Goal: Task Accomplishment & Management: Use online tool/utility

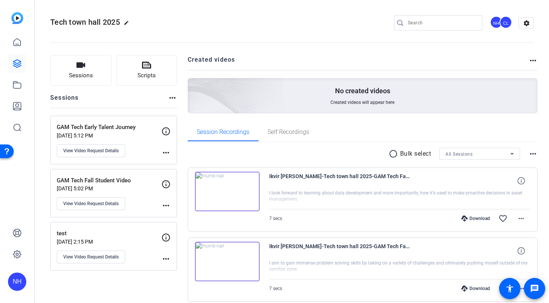
scroll to position [129, 0]
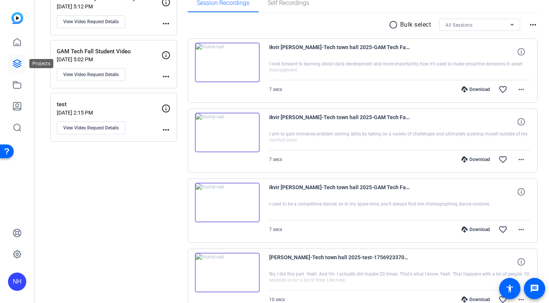
click at [18, 64] on icon at bounding box center [17, 63] width 9 height 9
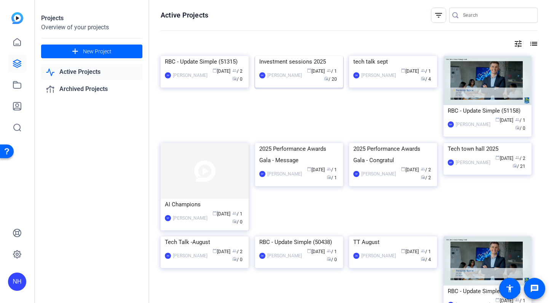
click at [298, 67] on div "Investment sessions 2025" at bounding box center [299, 61] width 80 height 11
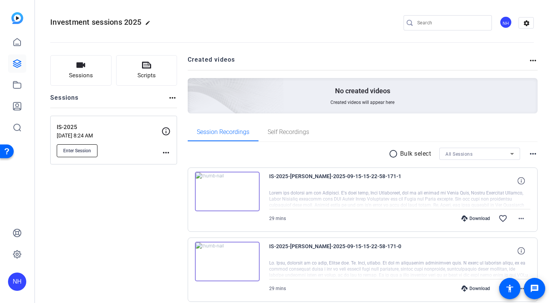
click at [85, 148] on span "Enter Session" at bounding box center [77, 151] width 28 height 6
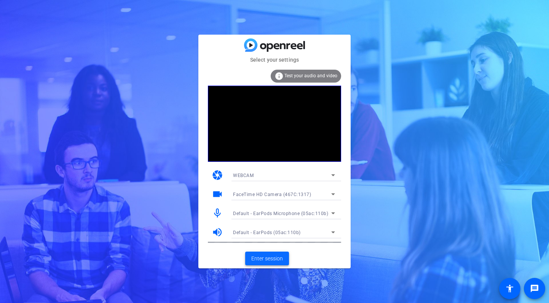
click at [273, 258] on span "Enter session" at bounding box center [267, 259] width 32 height 8
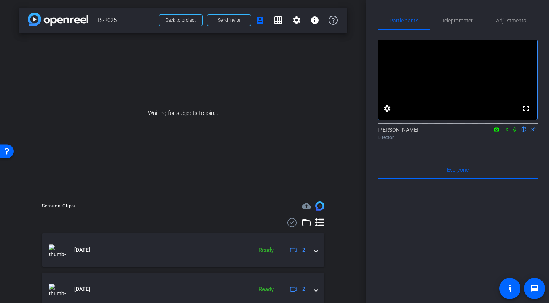
click at [514, 132] on icon at bounding box center [514, 129] width 6 height 5
click at [506, 132] on icon at bounding box center [505, 129] width 6 height 5
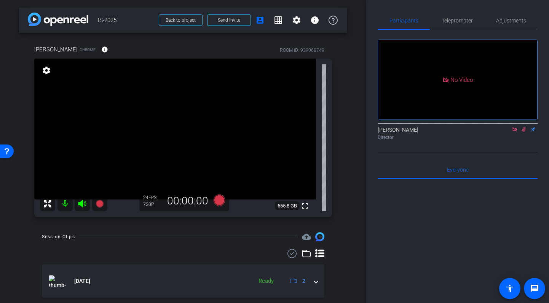
scroll to position [0, 0]
click at [509, 18] on span "Adjustments" at bounding box center [511, 20] width 30 height 5
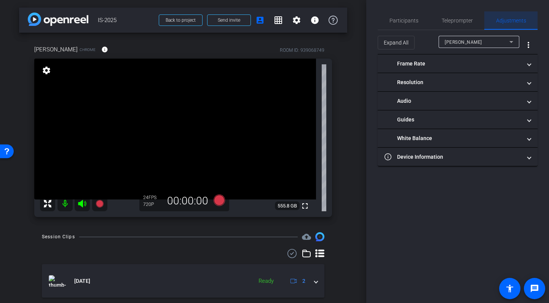
scroll to position [0, 0]
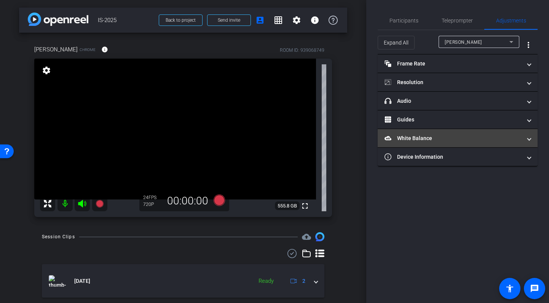
click at [461, 137] on mat-panel-title "White Balance White Balance" at bounding box center [452, 138] width 137 height 8
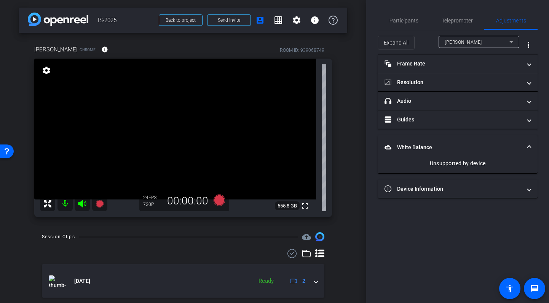
click at [466, 138] on mat-expansion-panel-header "White Balance White Balance" at bounding box center [457, 147] width 160 height 24
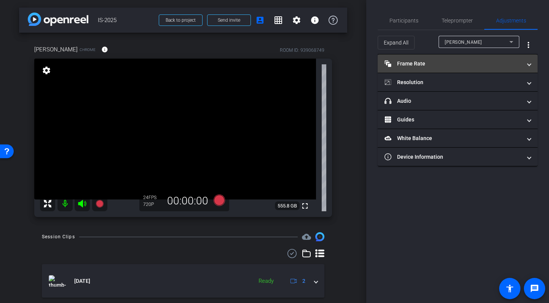
click at [471, 69] on mat-expansion-panel-header "Frame Rate Frame Rate" at bounding box center [457, 63] width 160 height 18
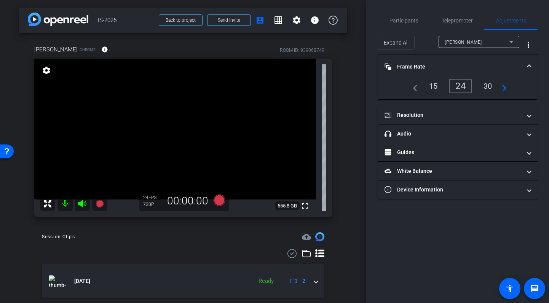
click at [466, 68] on mat-panel-title "Frame Rate Frame Rate" at bounding box center [452, 67] width 137 height 8
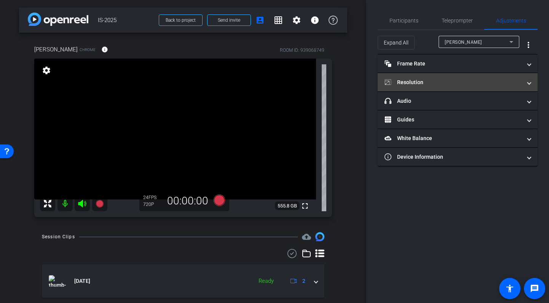
click at [465, 80] on mat-panel-title "Resolution" at bounding box center [452, 82] width 137 height 8
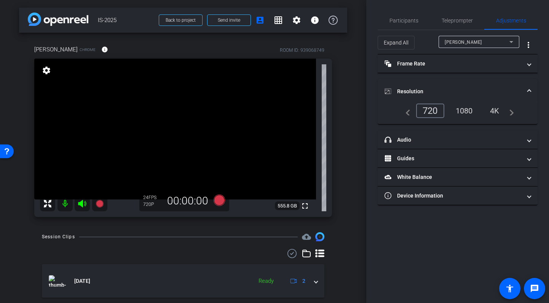
click at [464, 111] on div "1080" at bounding box center [464, 110] width 29 height 13
click at [470, 81] on mat-expansion-panel-header "Resolution" at bounding box center [457, 91] width 160 height 24
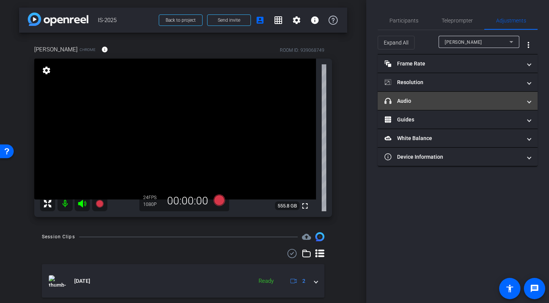
click at [440, 99] on mat-panel-title "headphone icon Audio" at bounding box center [452, 101] width 137 height 8
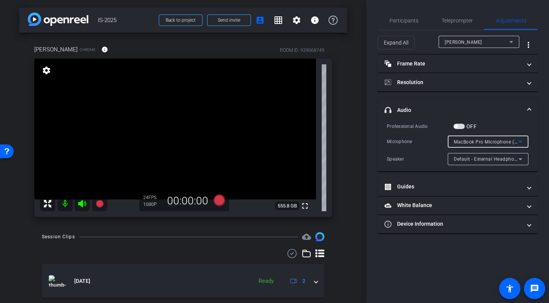
click at [483, 140] on span "MacBook Pro Microphone (Built-in)" at bounding box center [493, 142] width 78 height 6
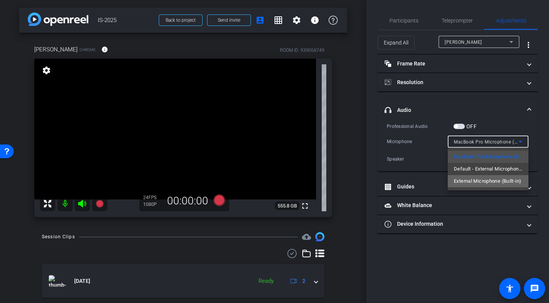
click at [486, 179] on span "External Microphone (Built-in)" at bounding box center [487, 181] width 67 height 9
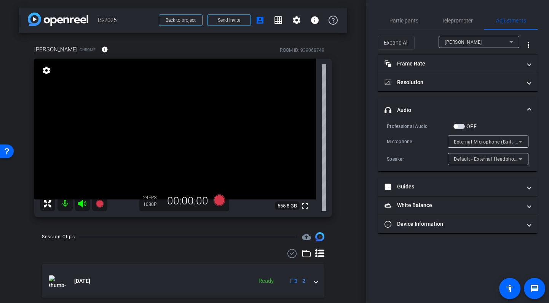
click at [459, 127] on span "button" at bounding box center [458, 126] width 11 height 5
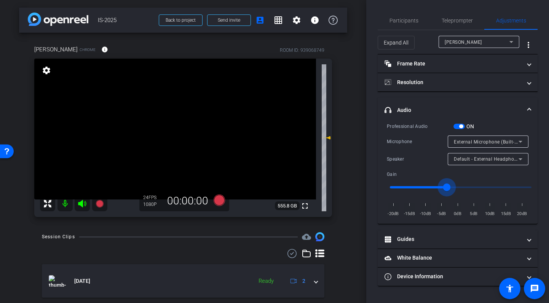
drag, startPoint x: 462, startPoint y: 185, endPoint x: 444, endPoint y: 185, distance: 18.3
click at [444, 185] on input "range" at bounding box center [461, 187] width 158 height 17
drag, startPoint x: 446, startPoint y: 185, endPoint x: 428, endPoint y: 186, distance: 18.6
click at [428, 186] on input "range" at bounding box center [461, 187] width 158 height 17
drag, startPoint x: 427, startPoint y: 186, endPoint x: 441, endPoint y: 186, distance: 14.1
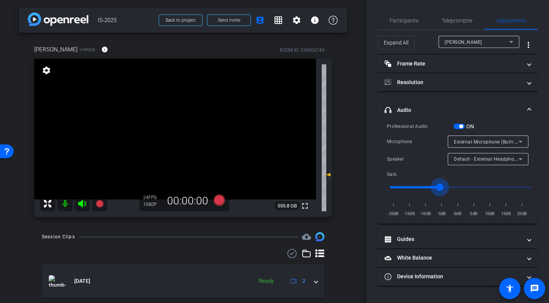
type input "0.7"
click at [441, 186] on input "range" at bounding box center [461, 187] width 158 height 17
click at [405, 19] on span "Participants" at bounding box center [403, 20] width 29 height 5
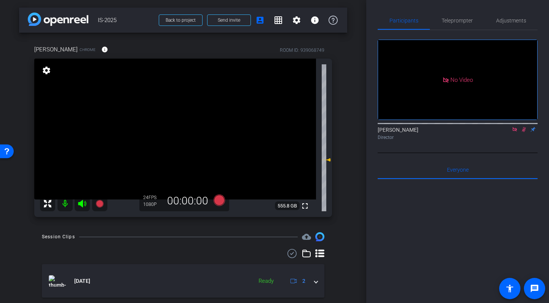
click at [515, 127] on icon at bounding box center [514, 129] width 6 height 5
click at [515, 132] on icon at bounding box center [514, 129] width 6 height 5
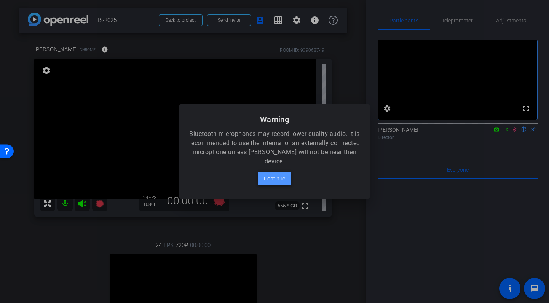
drag, startPoint x: 274, startPoint y: 177, endPoint x: 282, endPoint y: 180, distance: 8.3
click at [274, 177] on span "Continue" at bounding box center [274, 178] width 21 height 9
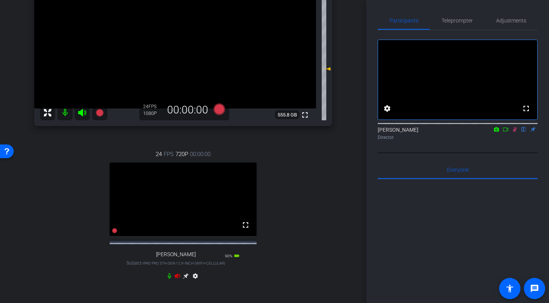
scroll to position [94, 0]
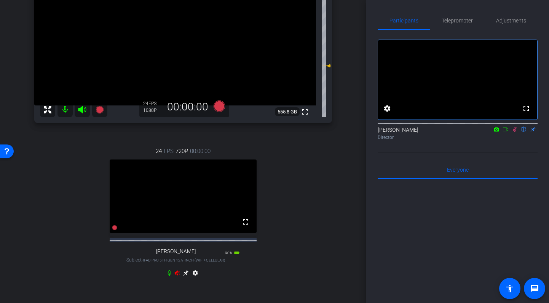
click at [178, 276] on icon at bounding box center [177, 273] width 6 height 6
click at [514, 19] on span "Adjustments" at bounding box center [511, 20] width 30 height 5
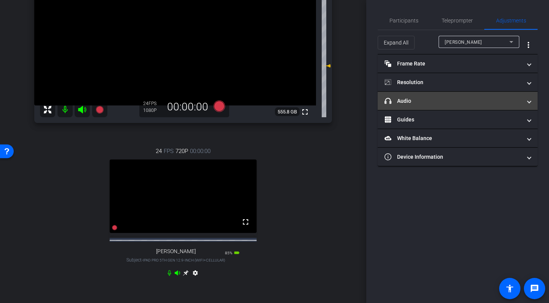
click at [462, 99] on mat-panel-title "headphone icon Audio" at bounding box center [452, 101] width 137 height 8
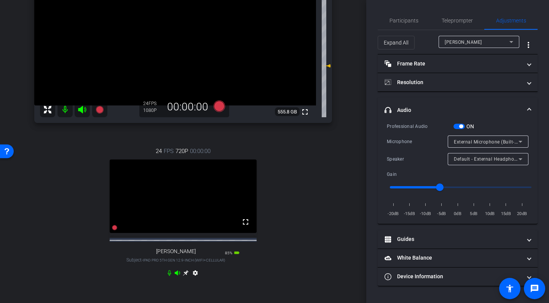
click at [489, 159] on span "Default - External Headphones (Built-in)" at bounding box center [498, 159] width 88 height 6
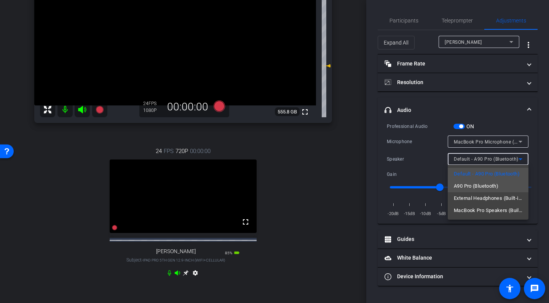
click at [471, 183] on span "A90 Pro (Bluetooth)" at bounding box center [476, 186] width 45 height 9
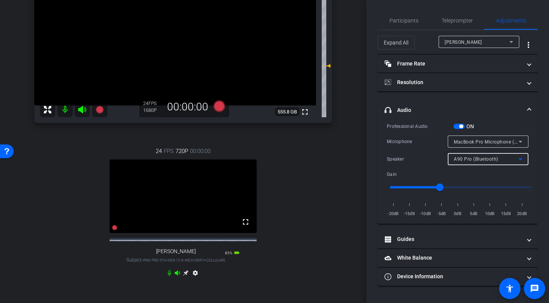
click at [476, 139] on span "MacBook Pro Microphone (Built-in)" at bounding box center [493, 142] width 78 height 6
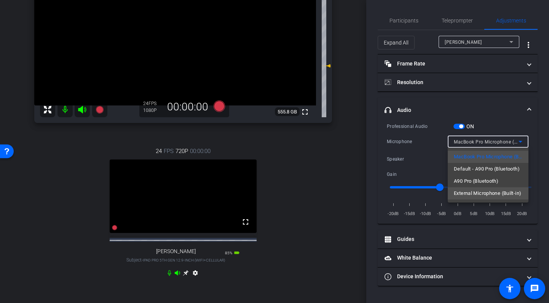
click at [481, 193] on span "External Microphone (Built-in)" at bounding box center [487, 193] width 67 height 9
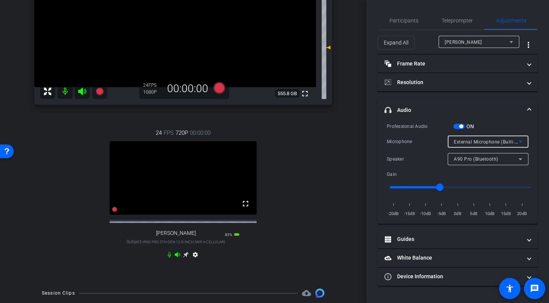
scroll to position [113, 0]
click at [187, 257] on icon at bounding box center [186, 254] width 6 height 6
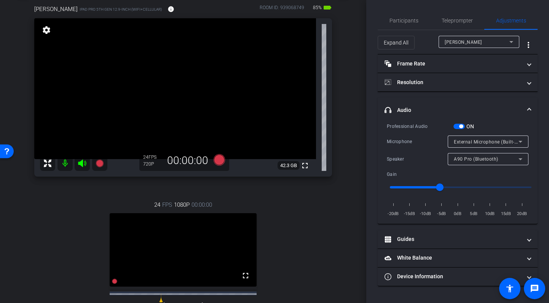
scroll to position [36, 0]
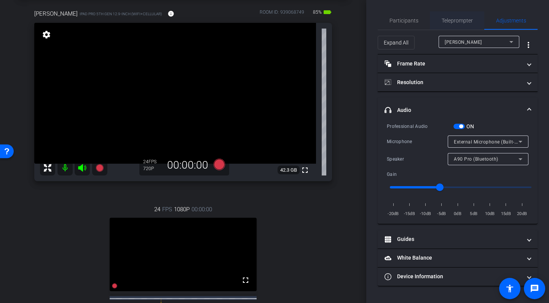
click at [465, 19] on span "Teleprompter" at bounding box center [456, 20] width 31 height 5
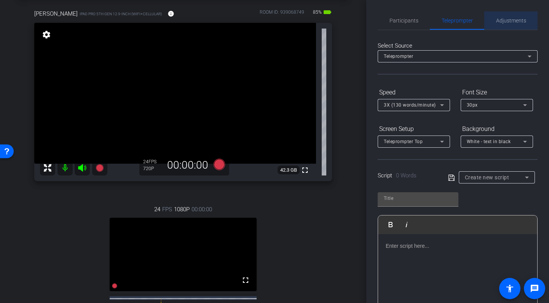
click at [515, 19] on span "Adjustments" at bounding box center [511, 20] width 30 height 5
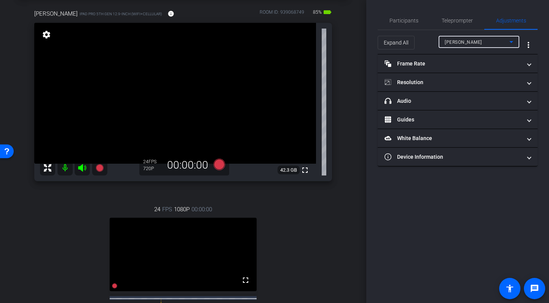
click at [485, 40] on div "Eric Savoie" at bounding box center [476, 42] width 65 height 10
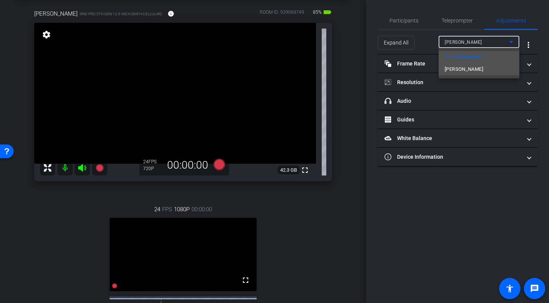
click at [463, 68] on mat-option "Dave" at bounding box center [478, 69] width 81 height 12
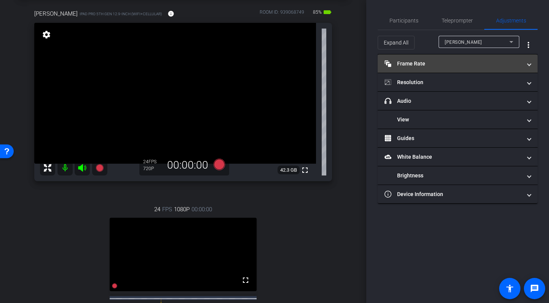
drag, startPoint x: 470, startPoint y: 61, endPoint x: 474, endPoint y: 62, distance: 4.6
click at [470, 61] on mat-panel-title "Frame Rate Frame Rate" at bounding box center [452, 64] width 137 height 8
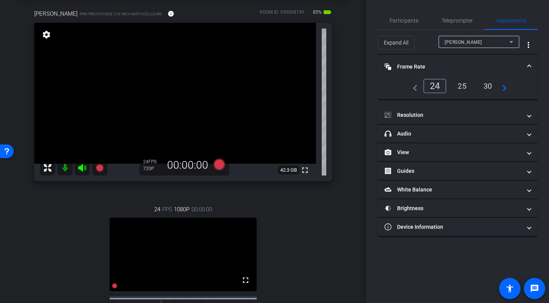
click at [472, 59] on mat-expansion-panel-header "Frame Rate Frame Rate" at bounding box center [457, 66] width 160 height 24
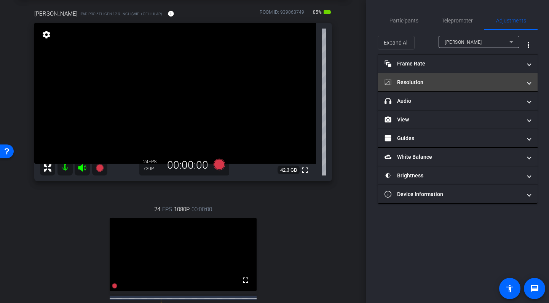
click at [473, 73] on mat-expansion-panel-header "Resolution" at bounding box center [457, 82] width 160 height 18
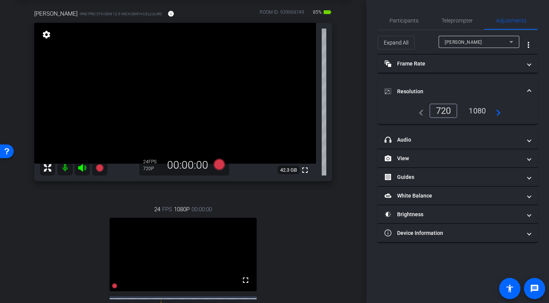
click at [480, 108] on div "1080" at bounding box center [477, 110] width 29 height 13
click at [476, 79] on mat-expansion-panel-header "Resolution" at bounding box center [457, 91] width 160 height 24
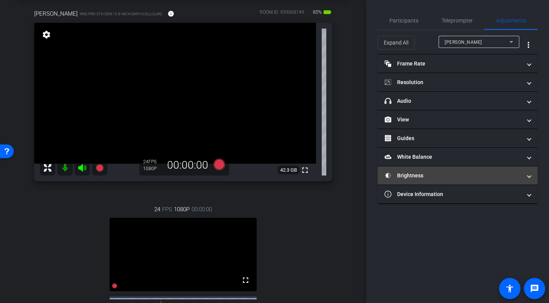
click at [448, 177] on mat-panel-title "Brightness" at bounding box center [452, 176] width 137 height 8
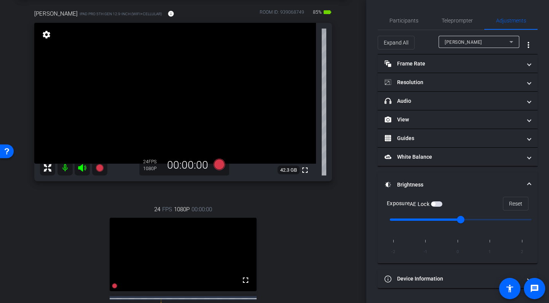
click at [440, 203] on span "button" at bounding box center [436, 203] width 11 height 5
click at [408, 18] on span "Participants" at bounding box center [403, 20] width 29 height 5
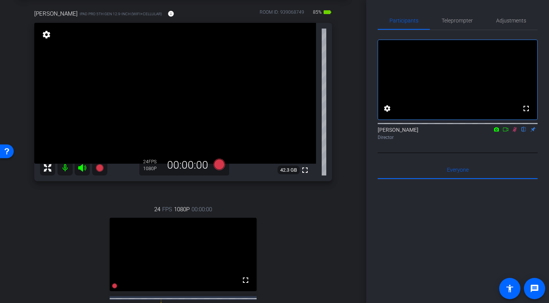
click at [514, 132] on icon at bounding box center [514, 129] width 6 height 5
click at [514, 132] on icon at bounding box center [514, 129] width 3 height 5
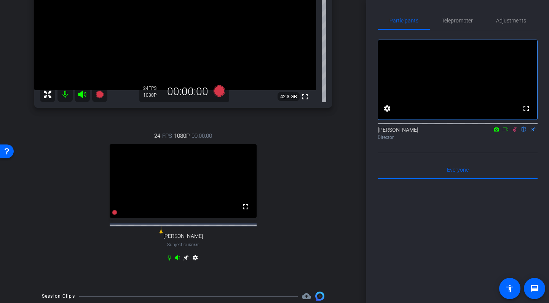
scroll to position [115, 0]
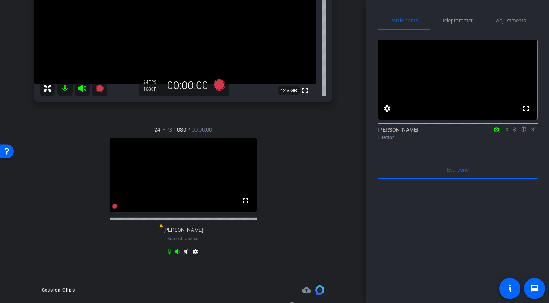
click at [187, 255] on icon at bounding box center [186, 251] width 6 height 6
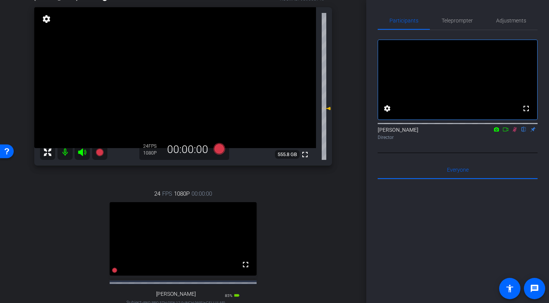
scroll to position [52, 0]
click at [513, 19] on span "Adjustments" at bounding box center [511, 20] width 30 height 5
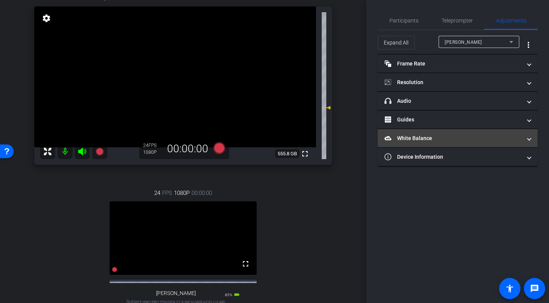
click at [467, 137] on mat-panel-title "White Balance White Balance" at bounding box center [452, 138] width 137 height 8
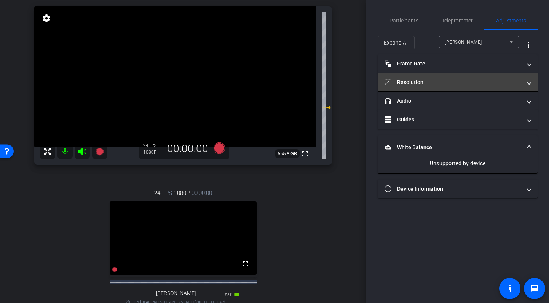
click at [469, 75] on mat-expansion-panel-header "Resolution" at bounding box center [457, 82] width 160 height 18
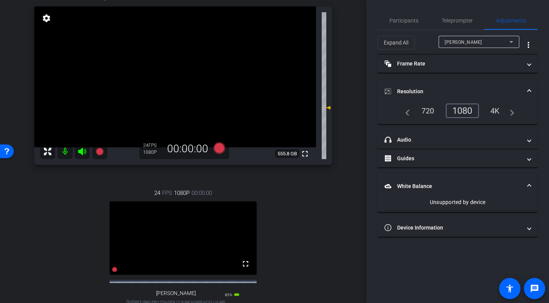
click at [348, 94] on div "arrow_back IS-2025 Back to project Send invite account_box grid_on settings inf…" at bounding box center [183, 99] width 366 height 303
click at [405, 20] on span "Participants" at bounding box center [403, 20] width 29 height 5
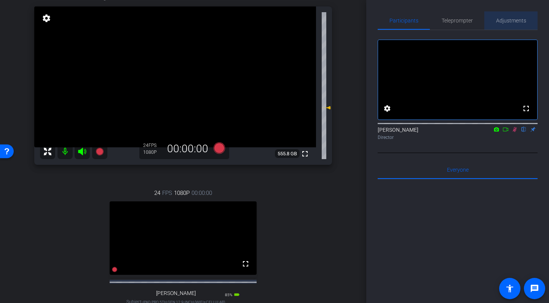
click at [519, 21] on span "Adjustments" at bounding box center [511, 20] width 30 height 5
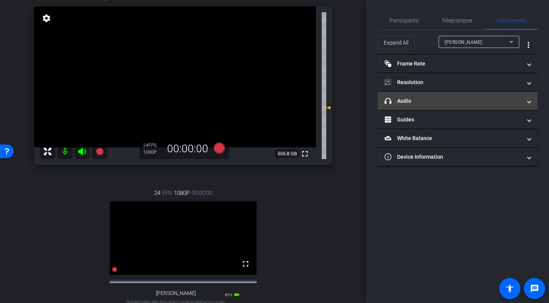
click at [440, 102] on mat-panel-title "headphone icon Audio" at bounding box center [452, 101] width 137 height 8
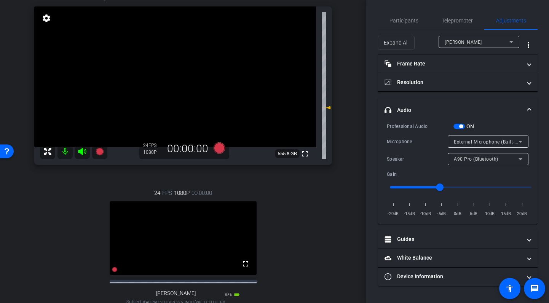
click at [492, 141] on span "External Microphone (Built-in)" at bounding box center [487, 142] width 66 height 6
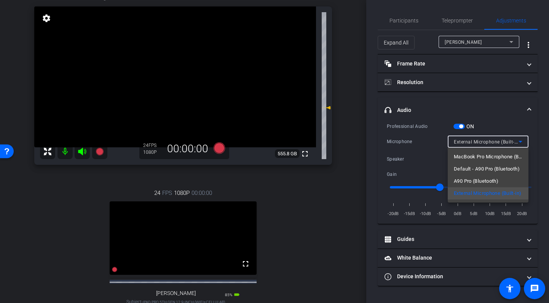
click at [492, 141] on div at bounding box center [274, 151] width 549 height 303
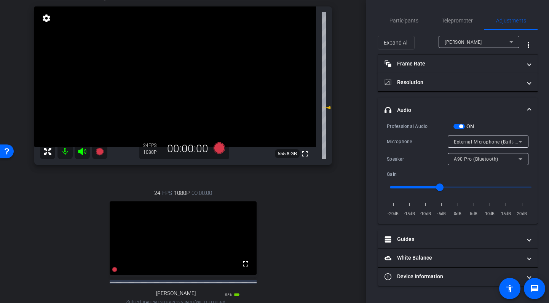
click at [300, 199] on div "24 FPS 1080P 00:00:00 fullscreen Dave Subject - iPad Pro 5th Gen 12.9-inch (WiF…" at bounding box center [183, 254] width 298 height 157
click at [217, 148] on icon at bounding box center [218, 147] width 11 height 11
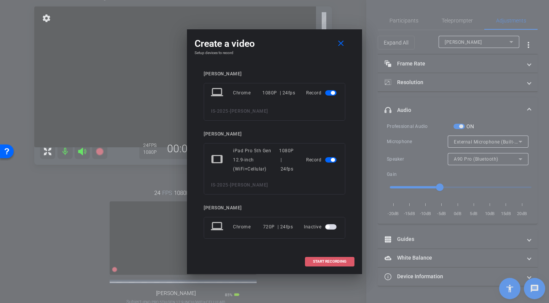
click at [330, 261] on span "START RECORDING" at bounding box center [329, 262] width 33 height 4
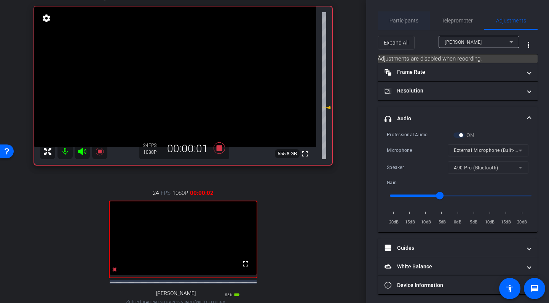
click at [405, 18] on span "Participants" at bounding box center [403, 20] width 29 height 5
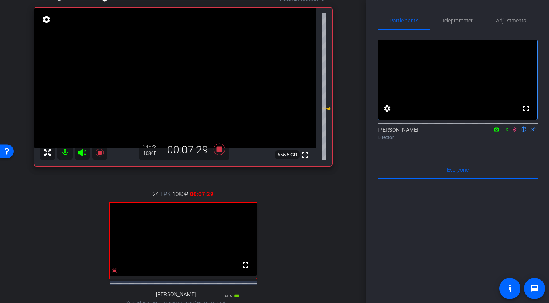
scroll to position [51, 0]
click at [218, 150] on icon at bounding box center [218, 149] width 11 height 11
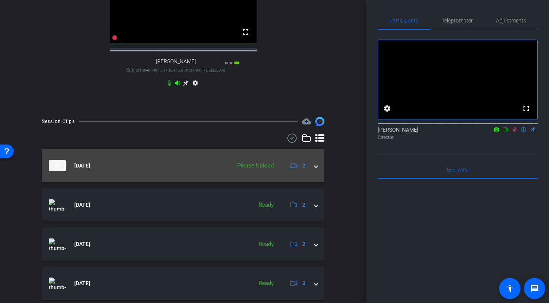
click at [316, 170] on span at bounding box center [315, 166] width 3 height 8
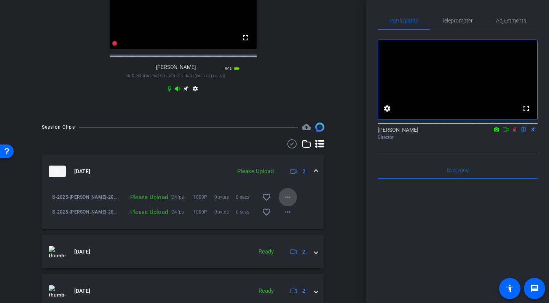
click at [288, 202] on mat-icon "more_horiz" at bounding box center [287, 197] width 9 height 9
click at [293, 217] on span "Upload" at bounding box center [300, 219] width 30 height 9
click at [287, 217] on mat-icon "more_horiz" at bounding box center [287, 211] width 9 height 9
click at [295, 231] on span "Upload" at bounding box center [300, 234] width 30 height 9
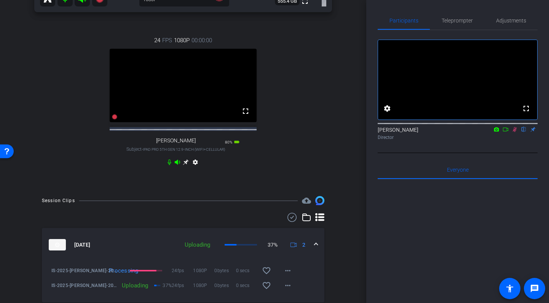
scroll to position [204, 0]
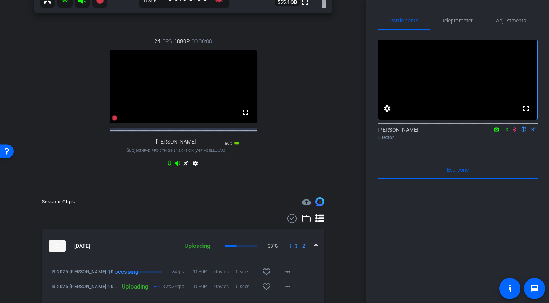
click at [516, 132] on icon at bounding box center [515, 129] width 4 height 5
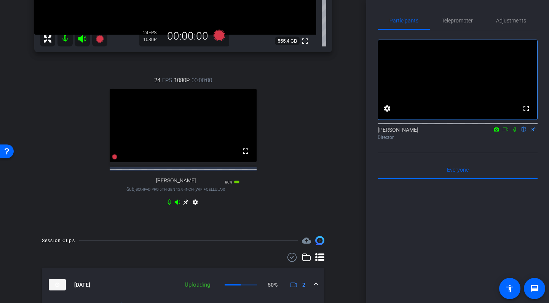
scroll to position [163, 0]
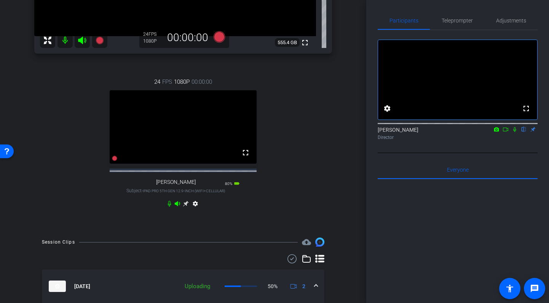
click at [186, 207] on icon at bounding box center [186, 204] width 6 height 6
click at [169, 207] on icon at bounding box center [169, 204] width 6 height 6
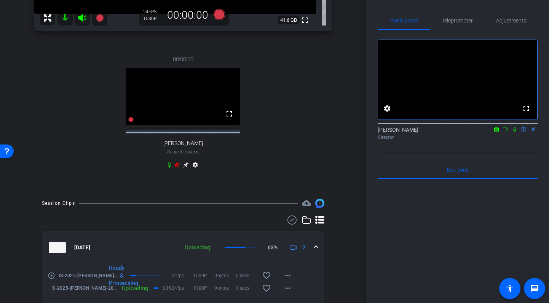
scroll to position [0, 0]
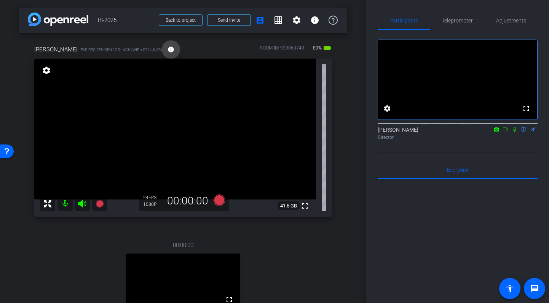
click at [167, 48] on mat-icon "info" at bounding box center [170, 49] width 7 height 7
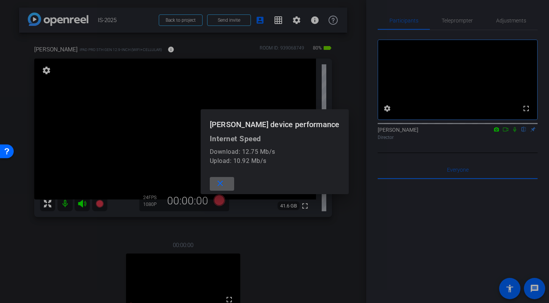
click at [225, 182] on mat-icon "close" at bounding box center [220, 184] width 10 height 10
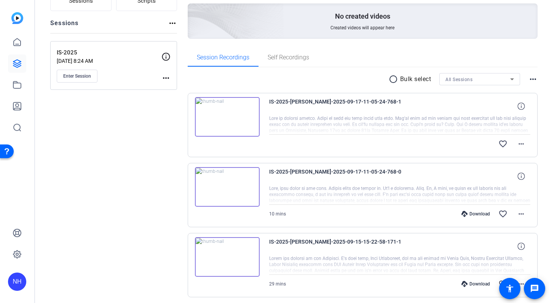
scroll to position [75, 0]
click at [520, 212] on mat-icon "more_horiz" at bounding box center [520, 213] width 9 height 9
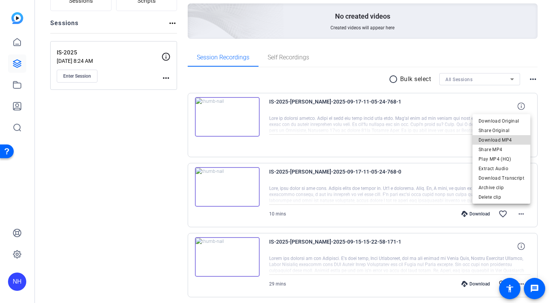
click at [510, 141] on span "Download MP4" at bounding box center [501, 139] width 46 height 9
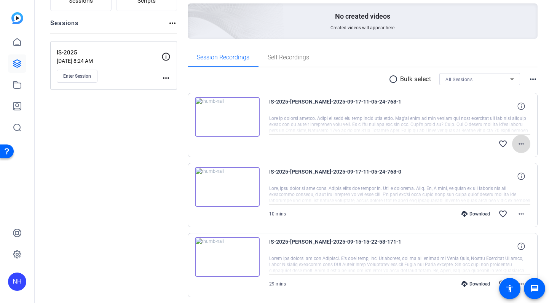
click at [523, 143] on mat-icon "more_horiz" at bounding box center [520, 143] width 9 height 9
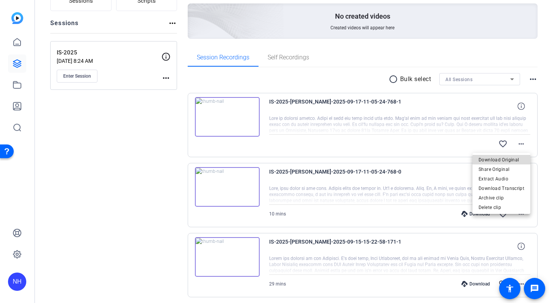
click at [507, 161] on span "Download Original" at bounding box center [501, 159] width 46 height 9
